Goal: Navigation & Orientation: Find specific page/section

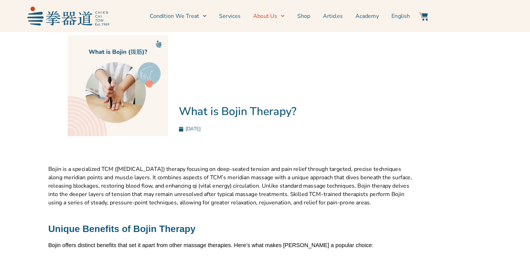
click at [307, 13] on icon "Menu" at bounding box center [305, 12] width 3 height 3
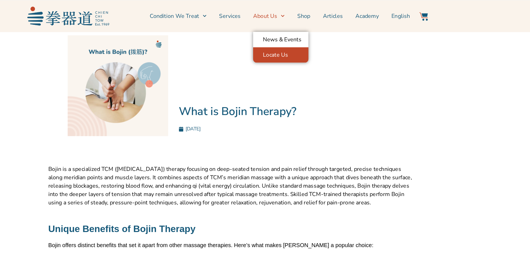
click at [313, 46] on link "Locate Us" at bounding box center [304, 44] width 44 height 12
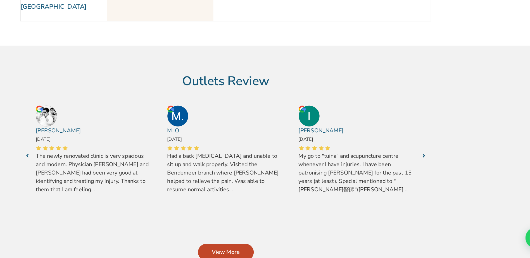
scroll to position [109, 0]
click at [271, 250] on span "View More" at bounding box center [265, 253] width 22 height 7
click at [274, 250] on span "View More" at bounding box center [265, 253] width 22 height 7
